Goal: Information Seeking & Learning: Learn about a topic

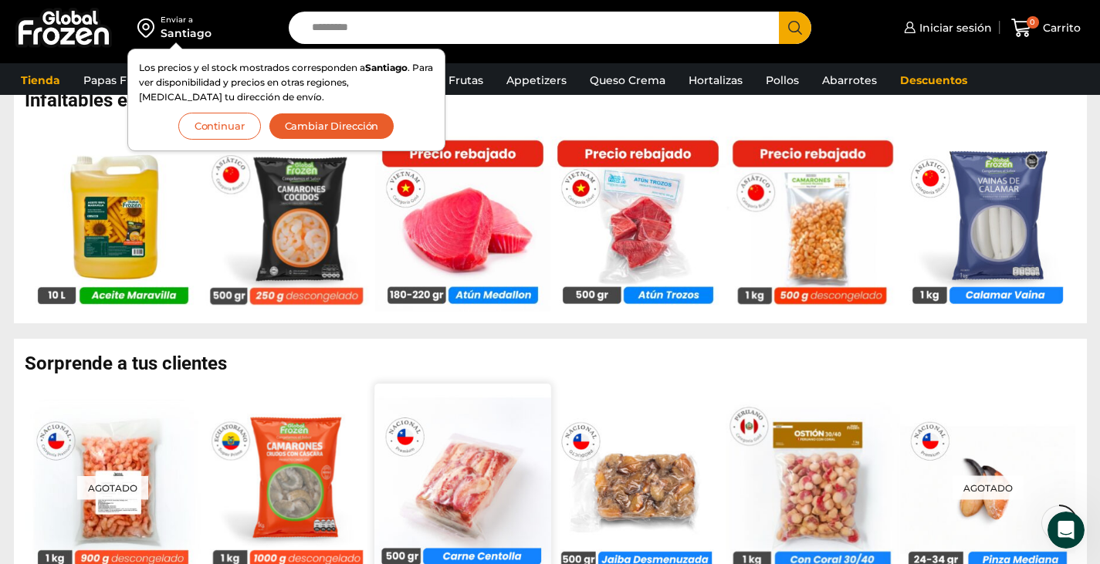
scroll to position [981, 0]
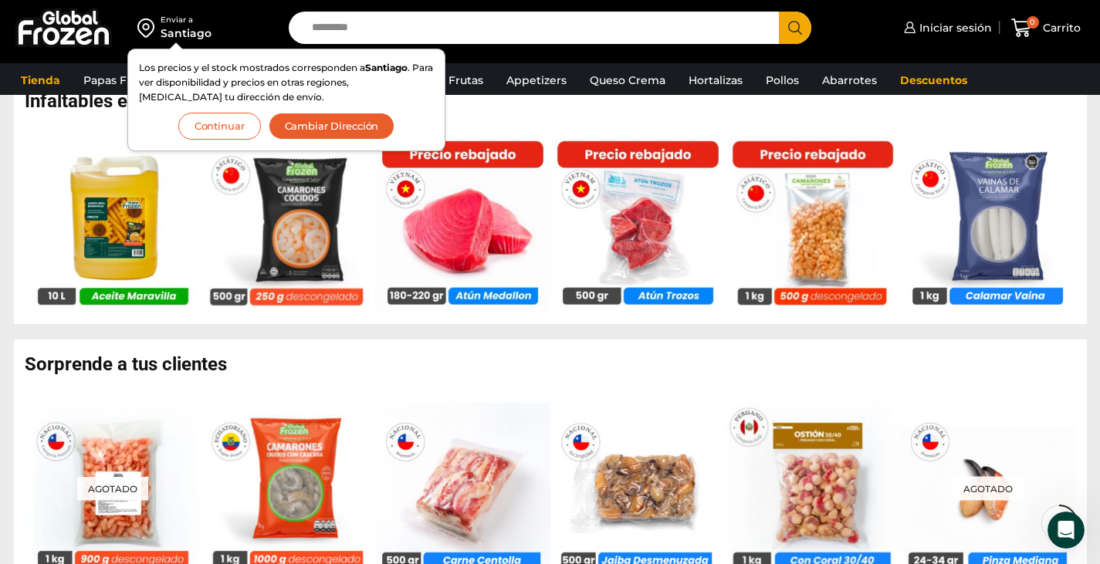
click at [232, 130] on button "Continuar" at bounding box center [219, 126] width 83 height 27
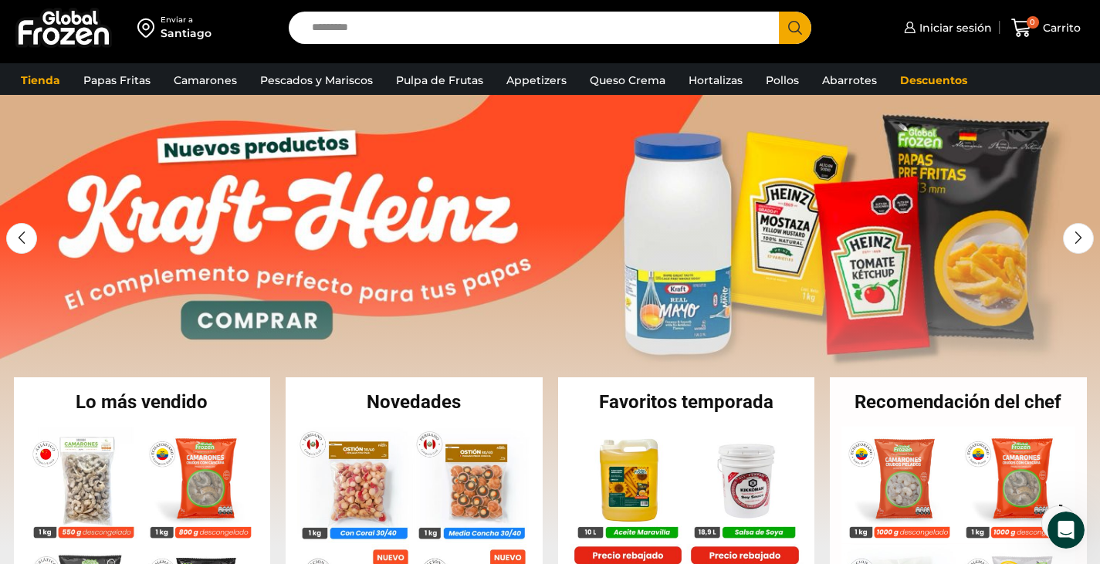
scroll to position [53, 0]
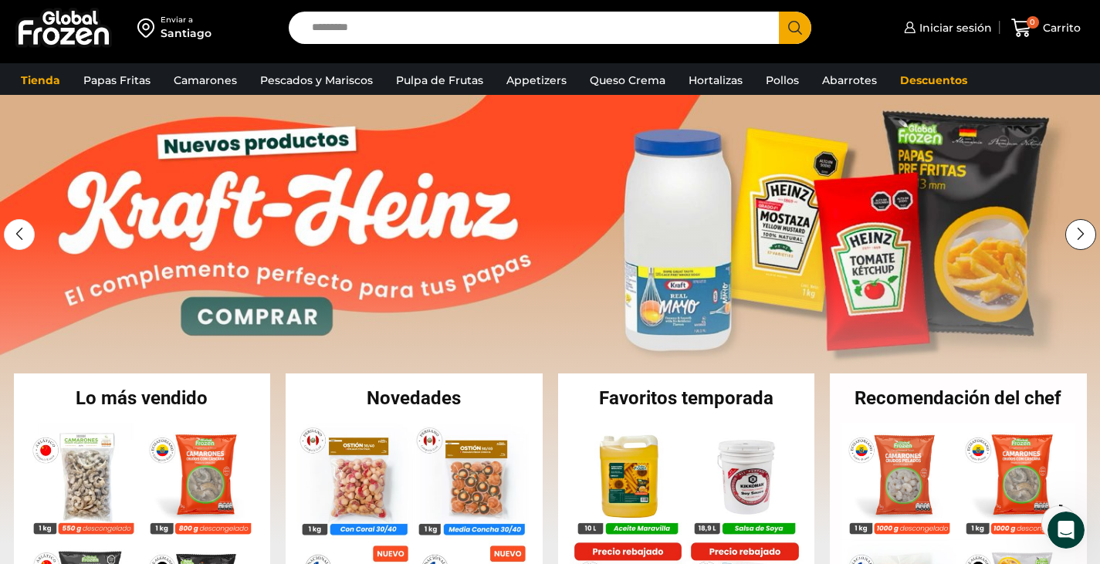
click at [1076, 236] on div "Next slide" at bounding box center [1081, 234] width 31 height 31
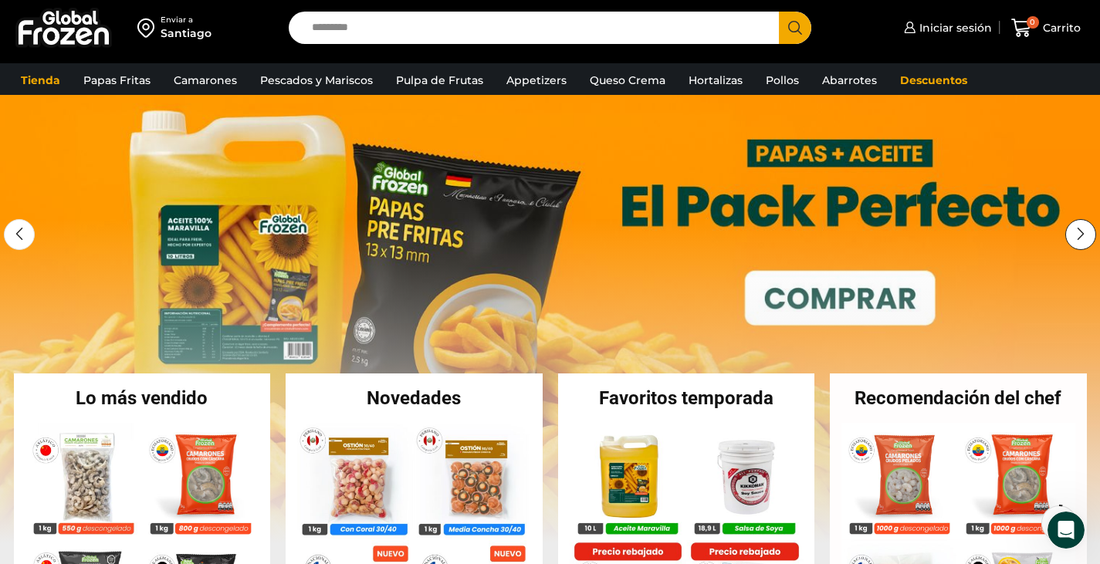
click at [1076, 236] on div "Next slide" at bounding box center [1081, 234] width 31 height 31
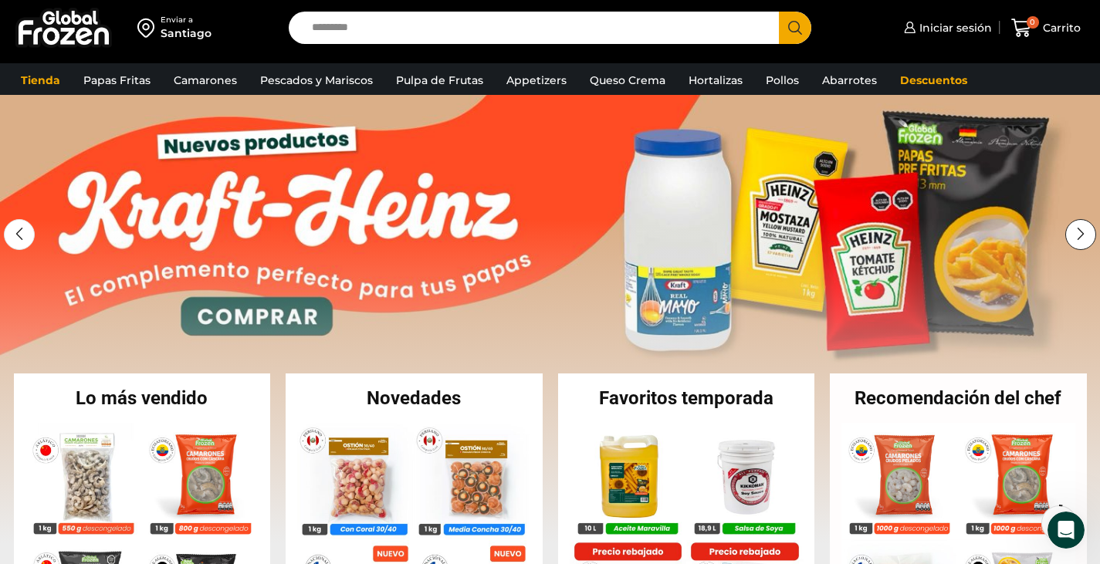
click at [1076, 236] on div "Next slide" at bounding box center [1081, 234] width 31 height 31
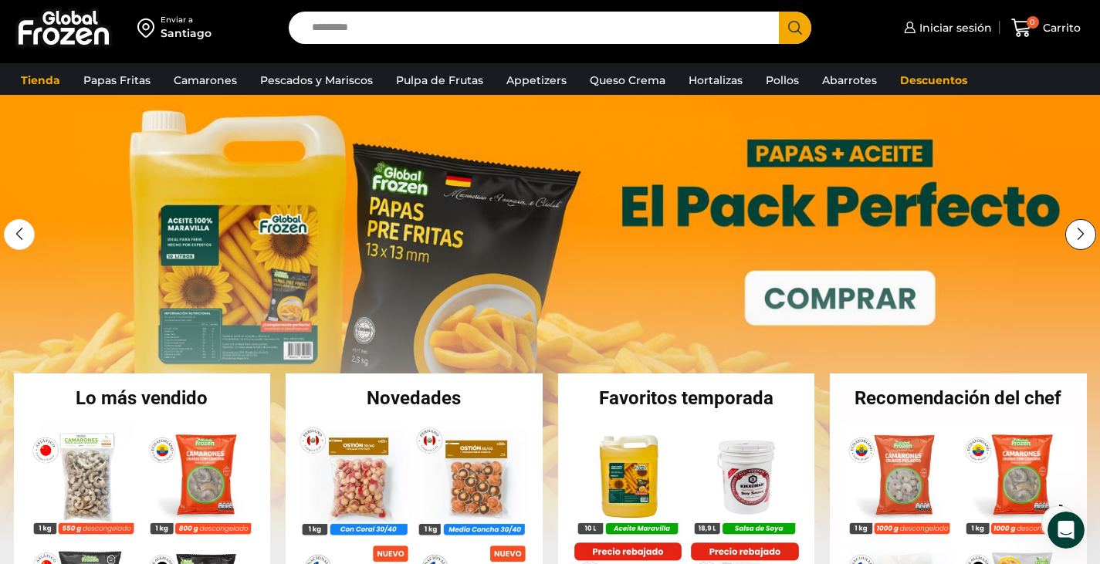
click at [1076, 236] on div "Next slide" at bounding box center [1081, 234] width 31 height 31
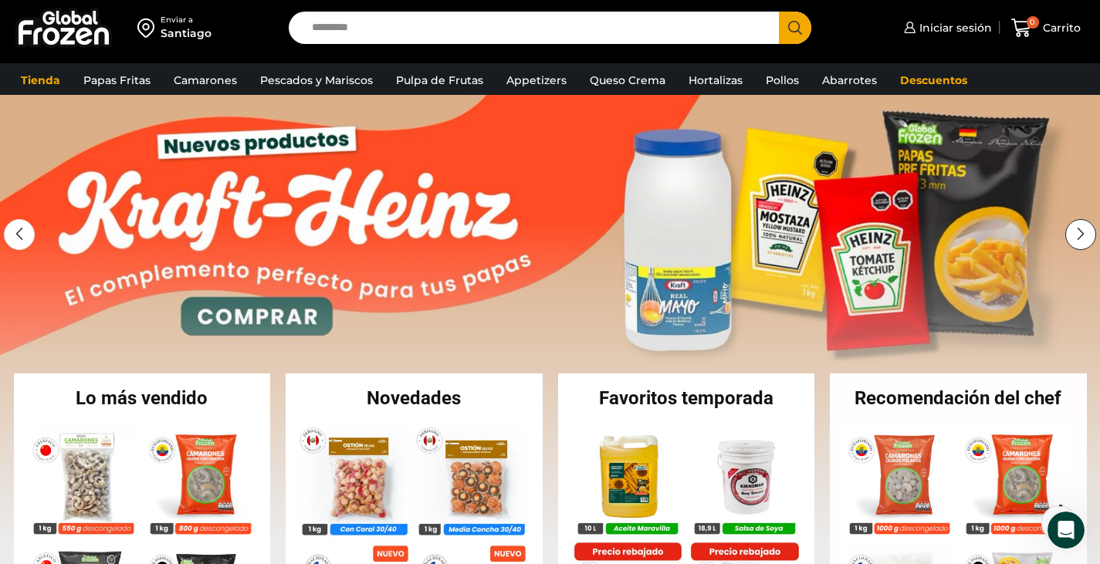
click at [1076, 236] on div "Next slide" at bounding box center [1081, 234] width 31 height 31
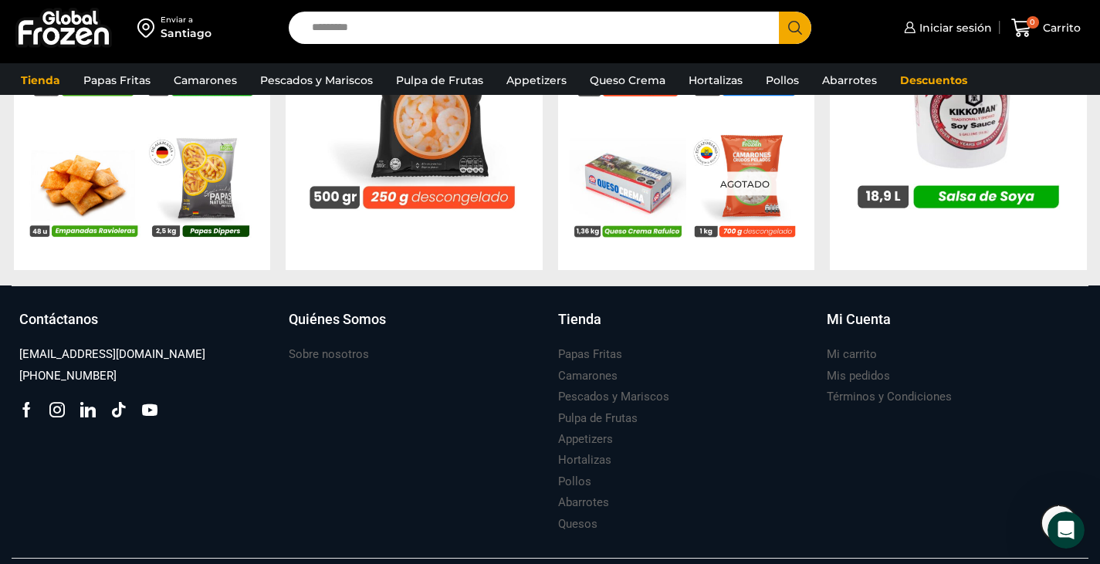
scroll to position [1709, 0]
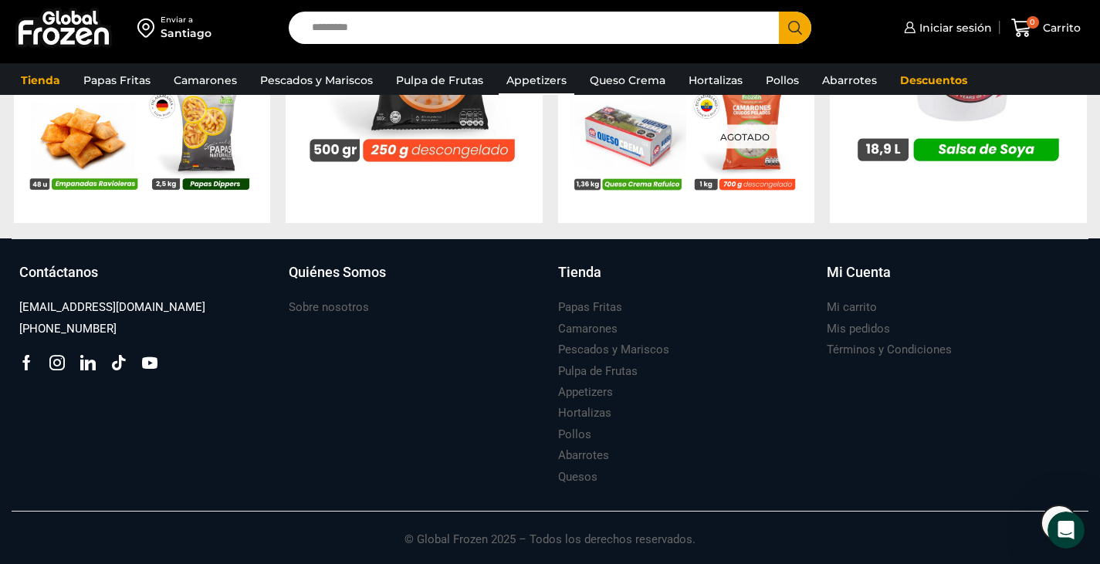
click at [524, 76] on link "Appetizers" at bounding box center [537, 80] width 76 height 29
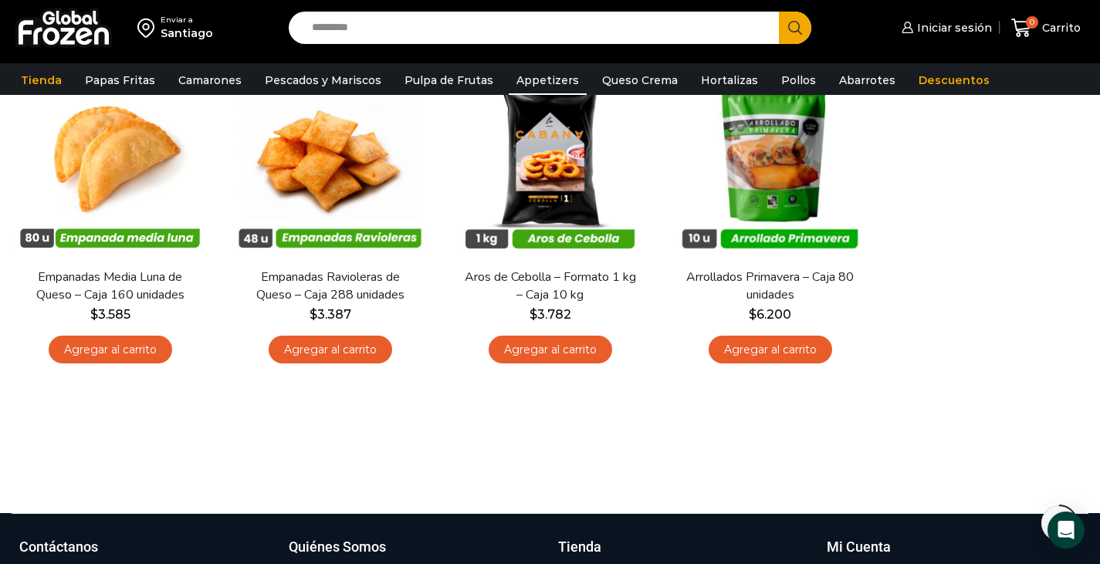
scroll to position [452, 0]
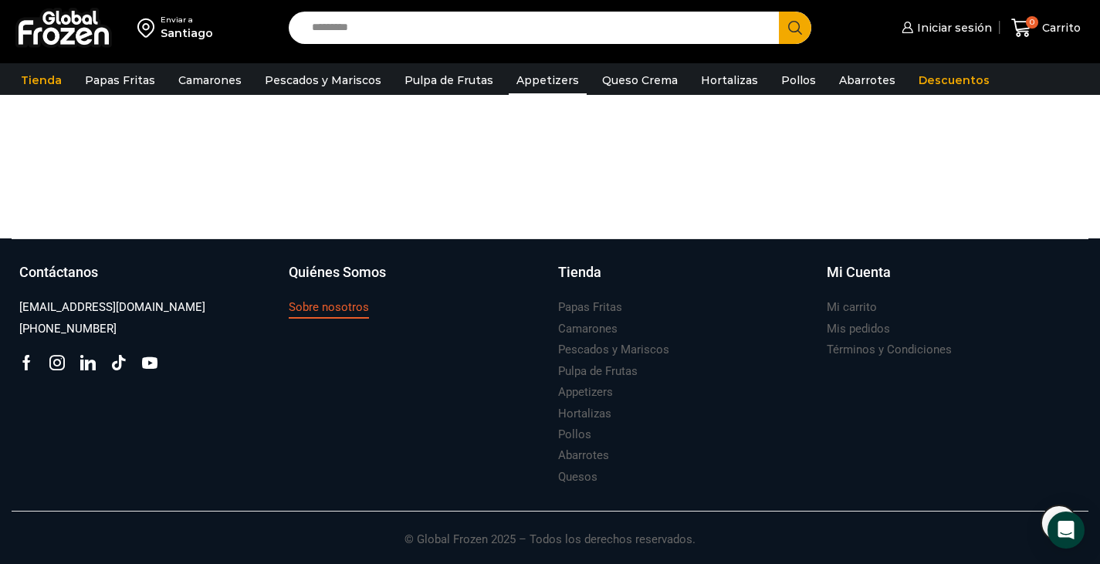
click at [328, 303] on h3 "Sobre nosotros" at bounding box center [329, 308] width 80 height 16
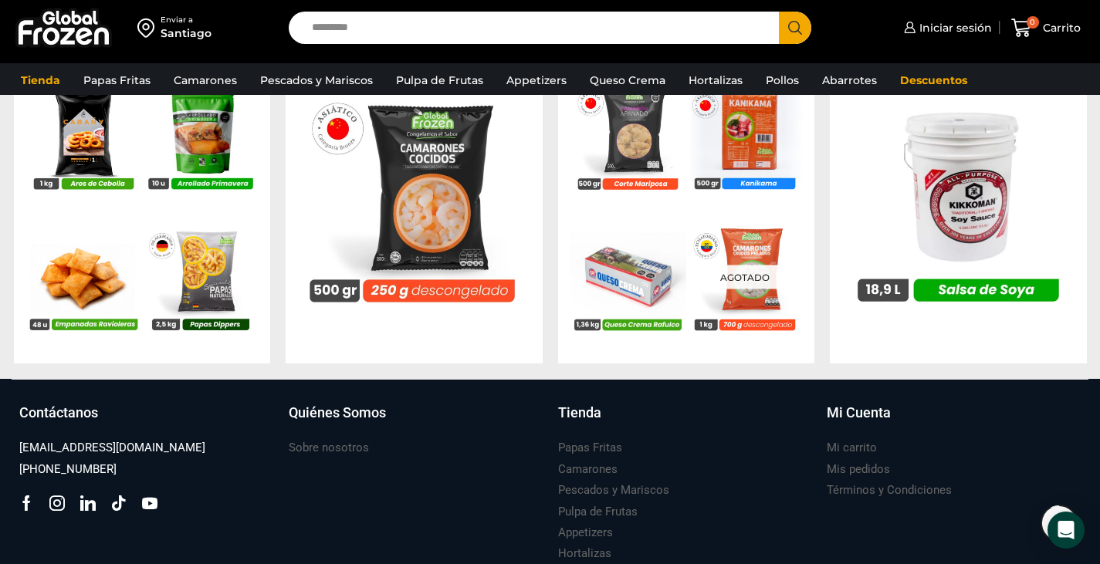
scroll to position [1569, 0]
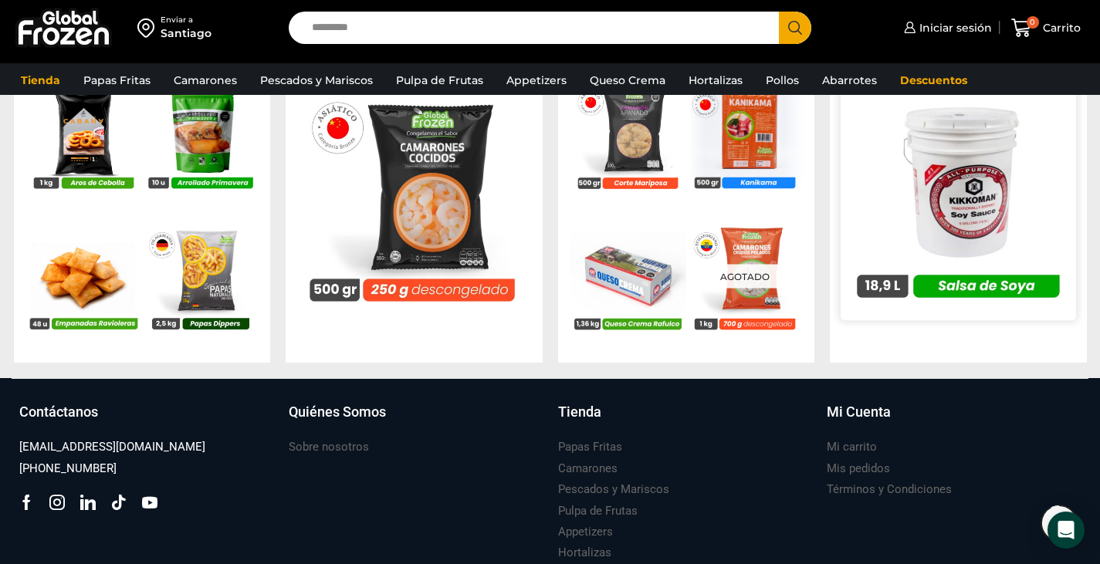
click at [951, 225] on img at bounding box center [959, 191] width 236 height 236
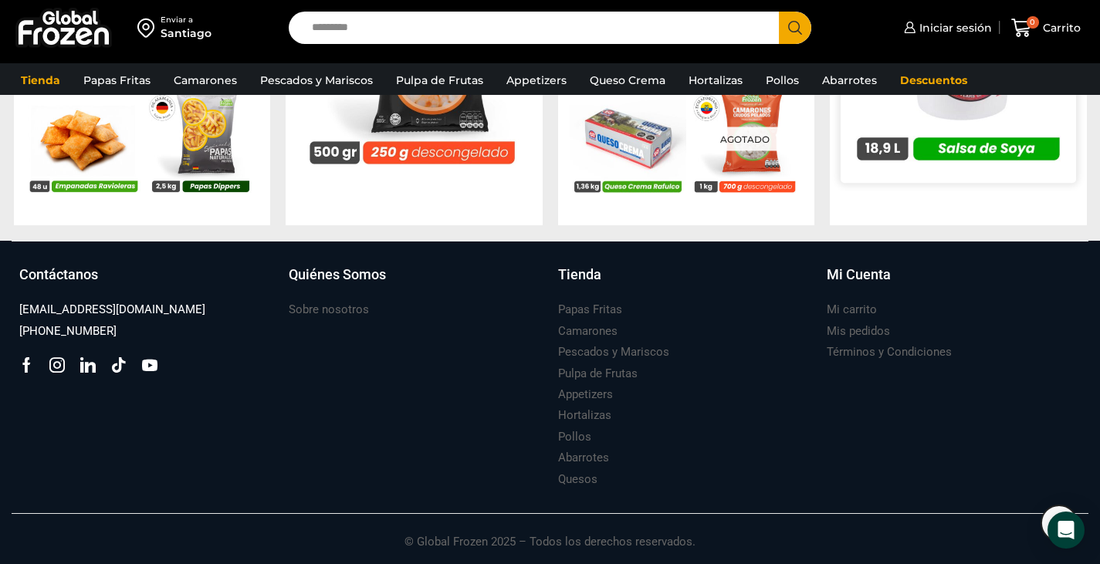
scroll to position [1707, 0]
